Goal: Information Seeking & Learning: Find specific fact

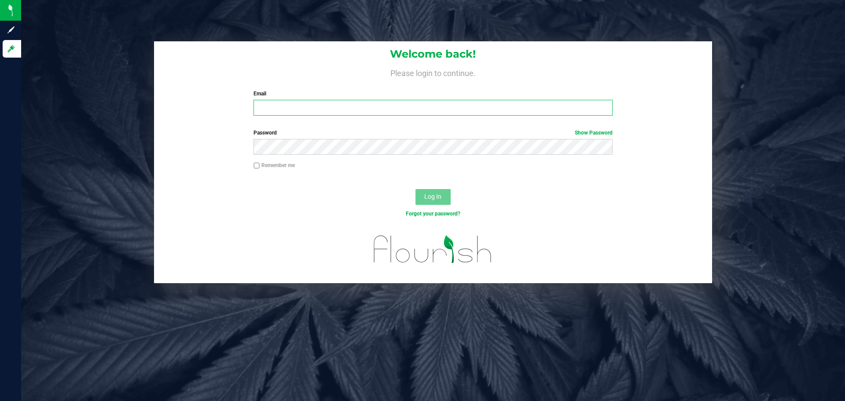
click at [346, 108] on input "Email" at bounding box center [433, 108] width 359 height 16
type input "[EMAIL_ADDRESS][PERSON_NAME][DOMAIN_NAME]"
click at [415, 189] on button "Log In" at bounding box center [432, 197] width 35 height 16
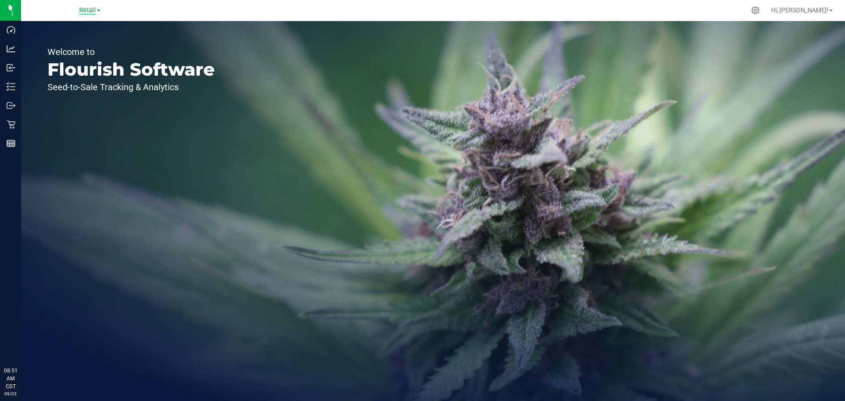
click at [91, 7] on span "Retail" at bounding box center [87, 11] width 17 height 8
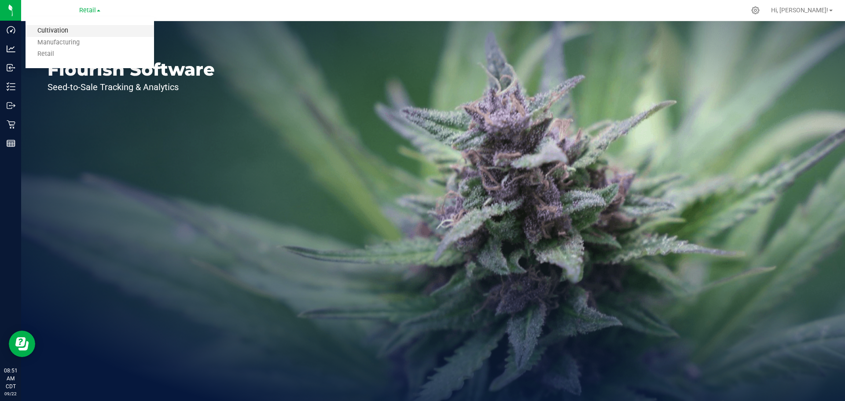
click at [96, 31] on link "Cultivation" at bounding box center [90, 31] width 129 height 12
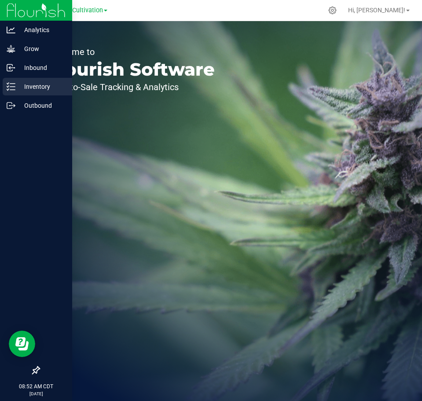
click at [43, 82] on p "Inventory" at bounding box center [41, 86] width 53 height 11
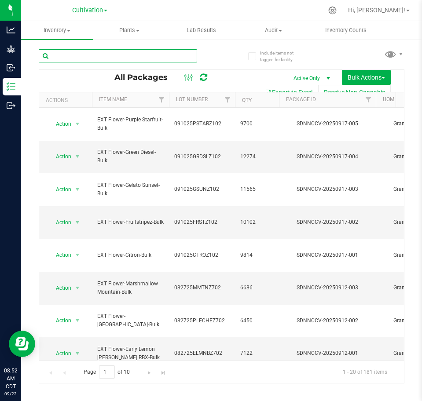
click at [162, 51] on input "text" at bounding box center [118, 55] width 158 height 13
paste input "SDNNCCV-STR24700000351"
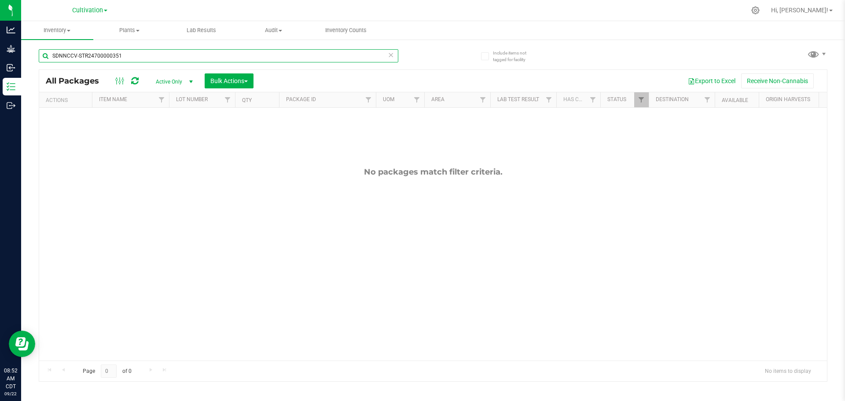
type input "SDNNCCV-STR24700000351"
click at [176, 81] on span "Active Only" at bounding box center [172, 82] width 48 height 12
click at [182, 135] on li "All" at bounding box center [172, 135] width 48 height 13
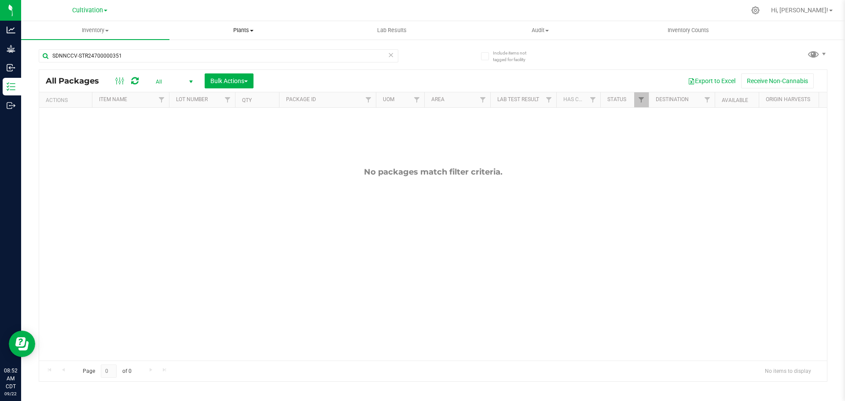
click at [250, 34] on span "Plants" at bounding box center [243, 30] width 147 height 8
click at [249, 51] on li "All plants" at bounding box center [243, 53] width 148 height 11
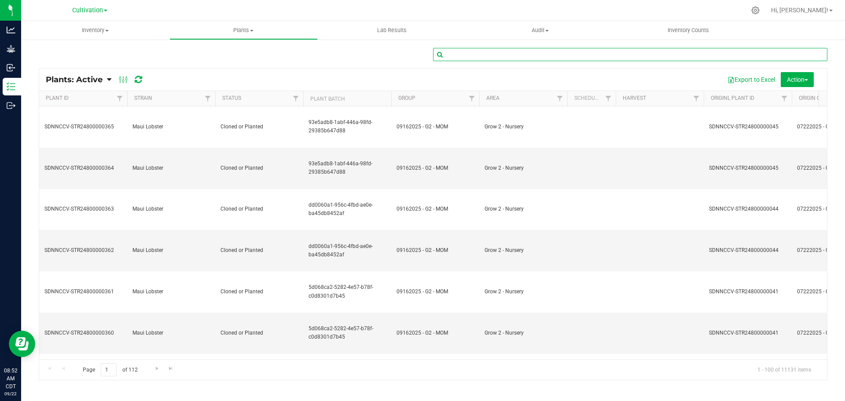
click at [465, 55] on input "text" at bounding box center [630, 54] width 394 height 13
paste input "SDNNCCV-STR24700000351"
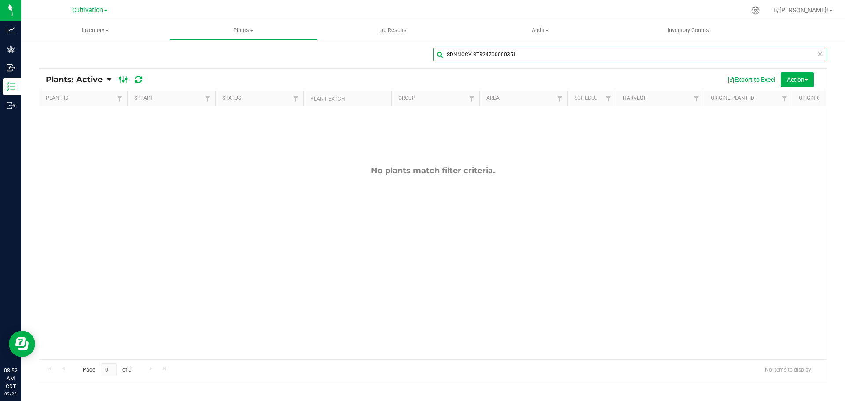
type input "SDNNCCV-STR24700000351"
click at [118, 81] on span at bounding box center [124, 79] width 16 height 11
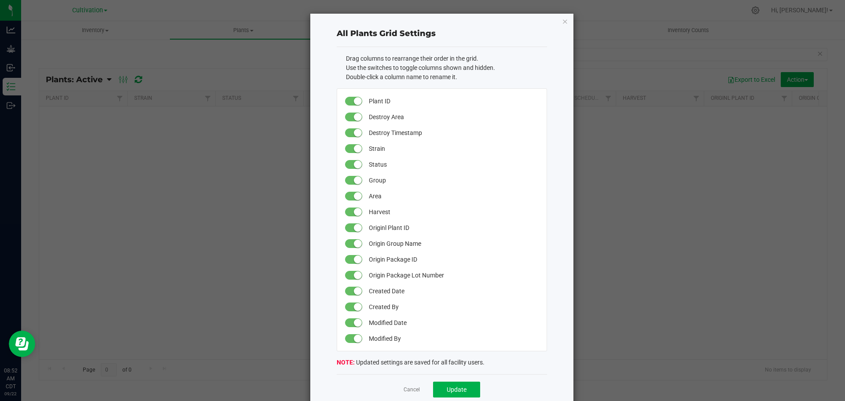
click at [112, 83] on ngb-modal-window "All Plants Grid Settings Drag columns to rearrange their order in the grid. Use…" at bounding box center [426, 200] width 852 height 401
click at [405, 388] on link "Cancel" at bounding box center [412, 389] width 16 height 7
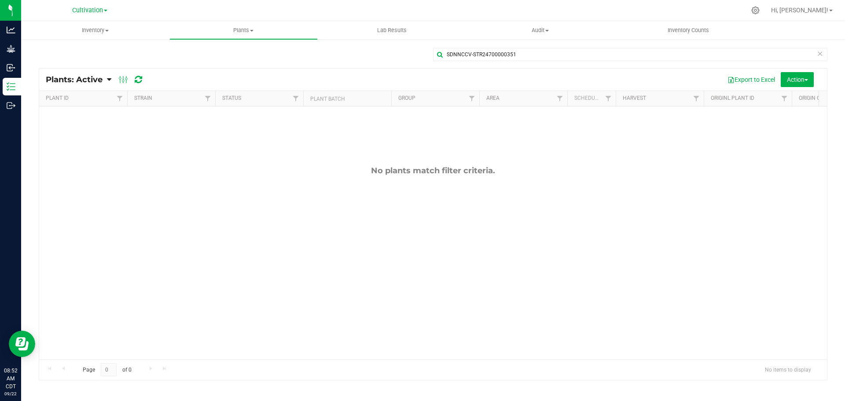
click at [98, 81] on span "Plants: Active" at bounding box center [74, 80] width 57 height 10
click at [59, 135] on span "Plants: Dead" at bounding box center [70, 132] width 36 height 7
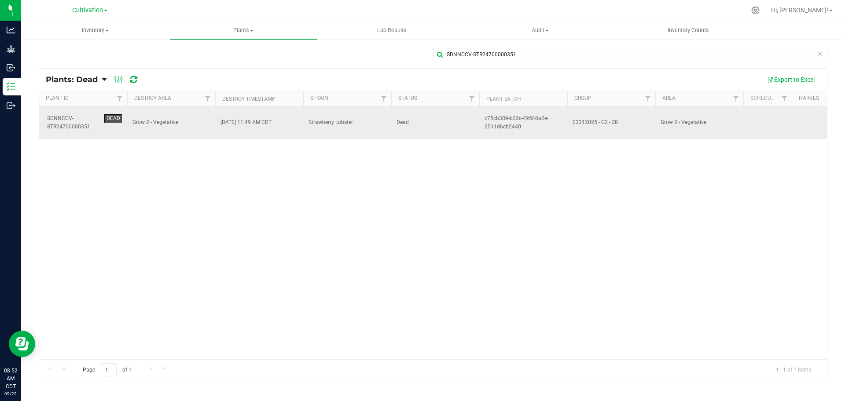
drag, startPoint x: 360, startPoint y: 120, endPoint x: 305, endPoint y: 123, distance: 54.3
click at [305, 123] on td "Strawberry Lobster" at bounding box center [347, 123] width 88 height 33
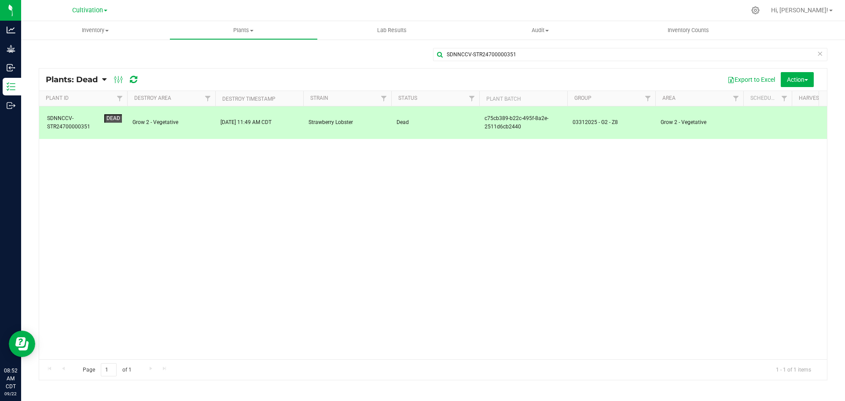
copy span "Strawberry Lobster"
